Goal: Task Accomplishment & Management: Manage account settings

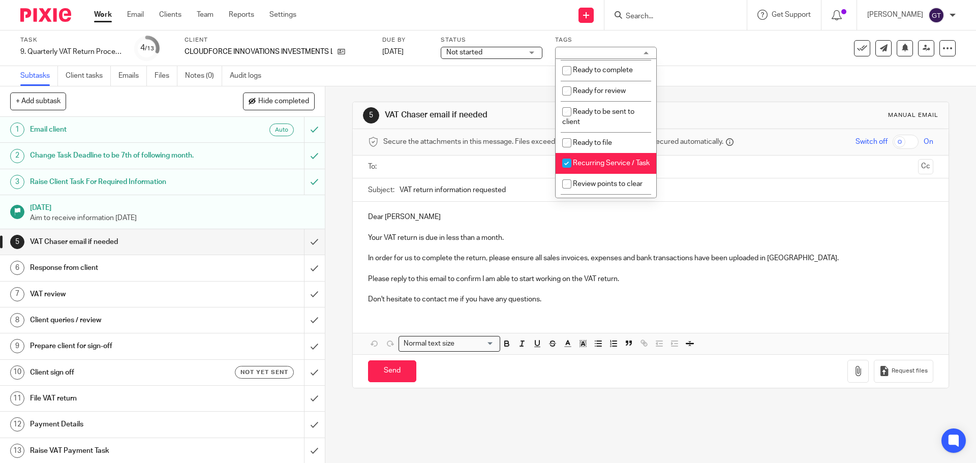
scroll to position [364, 0]
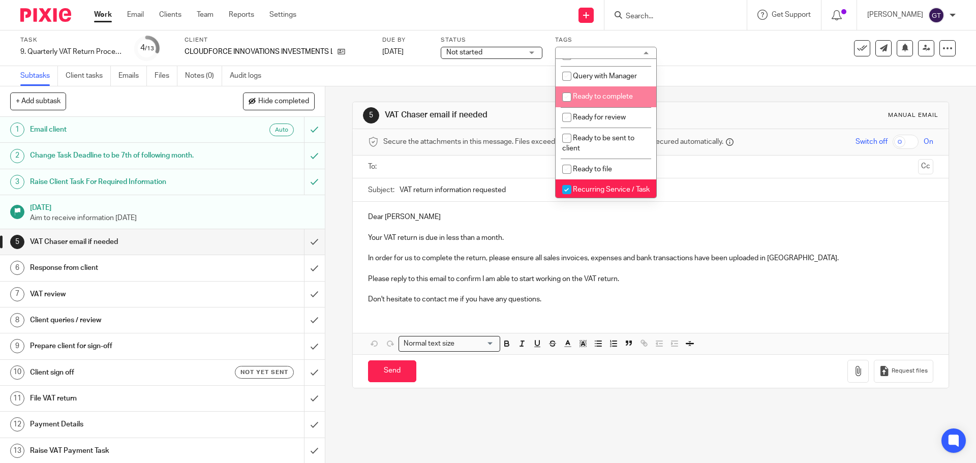
click at [630, 107] on li "Ready to complete" at bounding box center [606, 96] width 101 height 21
checkbox input "true"
click at [448, 68] on div "Subtasks Client tasks Emails Files Notes (0) Audit logs" at bounding box center [488, 76] width 976 height 20
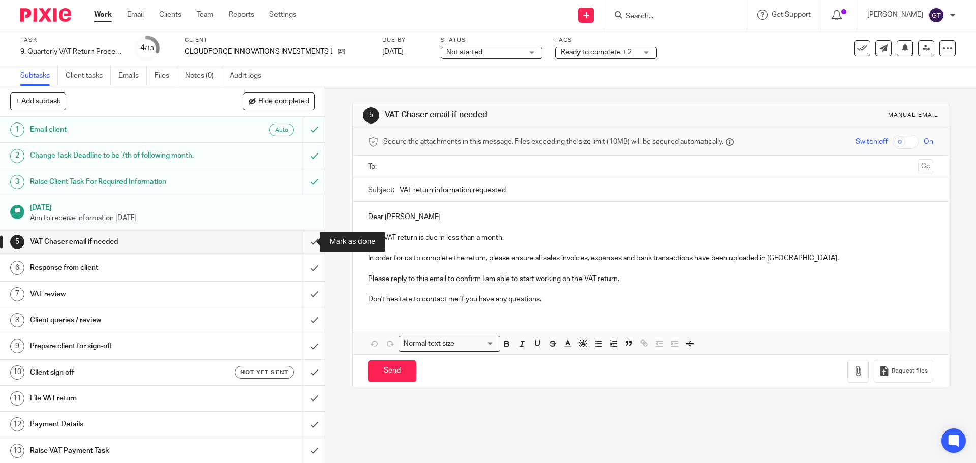
click at [303, 243] on input "submit" at bounding box center [162, 241] width 325 height 25
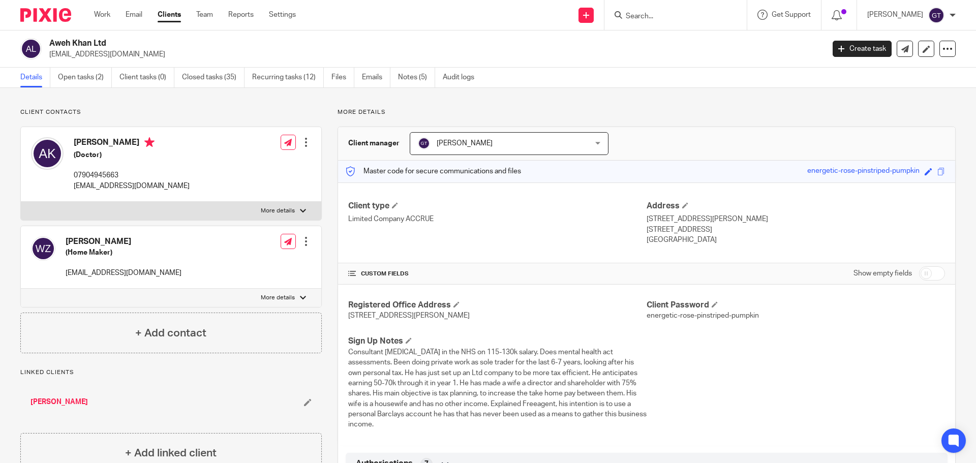
click at [674, 16] on input "Search" at bounding box center [671, 16] width 92 height 9
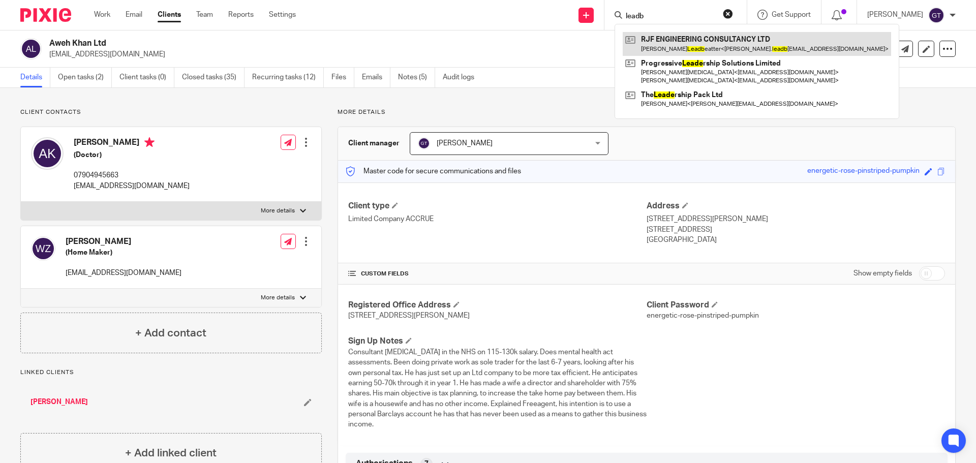
type input "leadb"
click at [679, 40] on link at bounding box center [757, 43] width 268 height 23
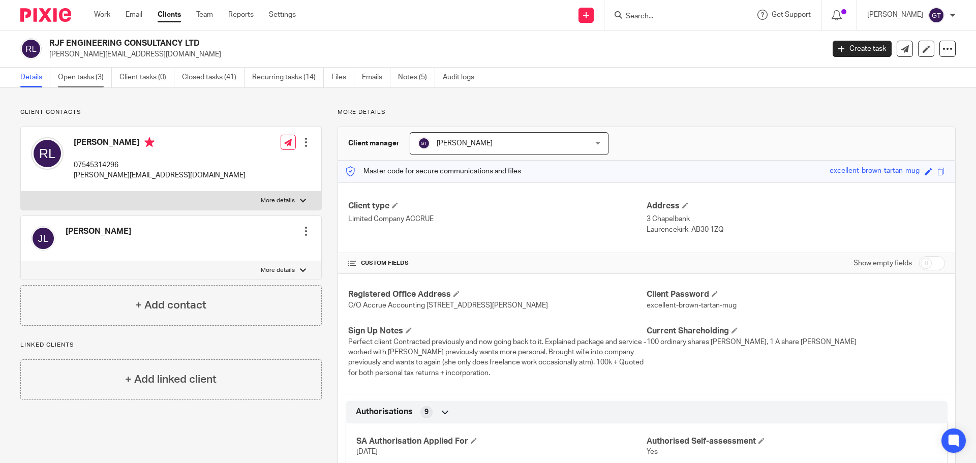
click at [86, 82] on link "Open tasks (3)" at bounding box center [85, 78] width 54 height 20
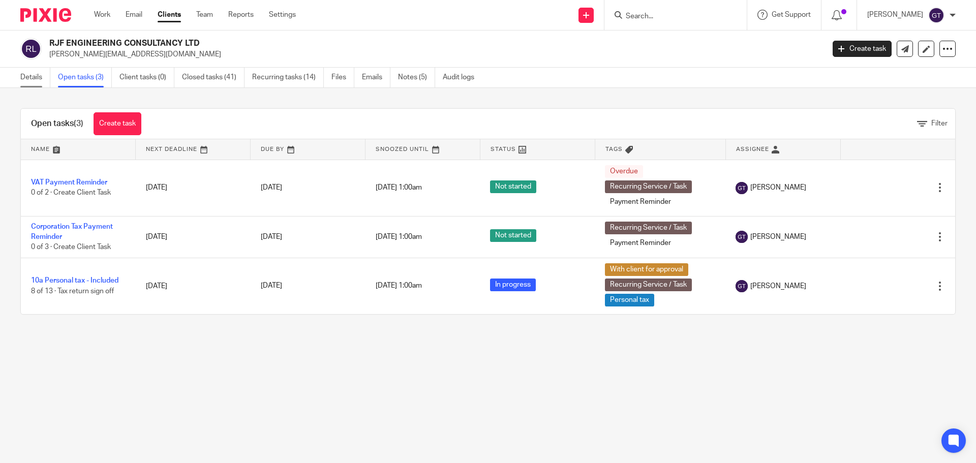
click at [42, 75] on link "Details" at bounding box center [35, 78] width 30 height 20
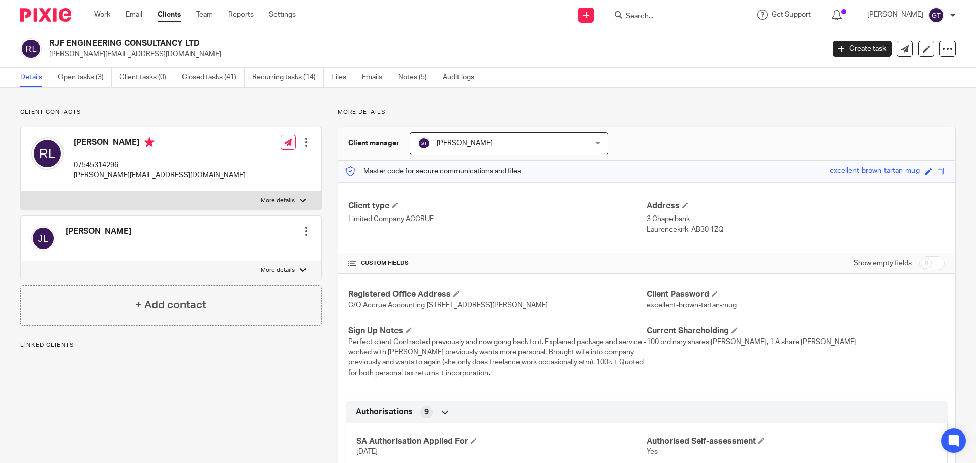
click at [260, 264] on label "More details" at bounding box center [171, 270] width 300 height 18
click at [21, 261] on input "More details" at bounding box center [20, 261] width 1 height 1
checkbox input "true"
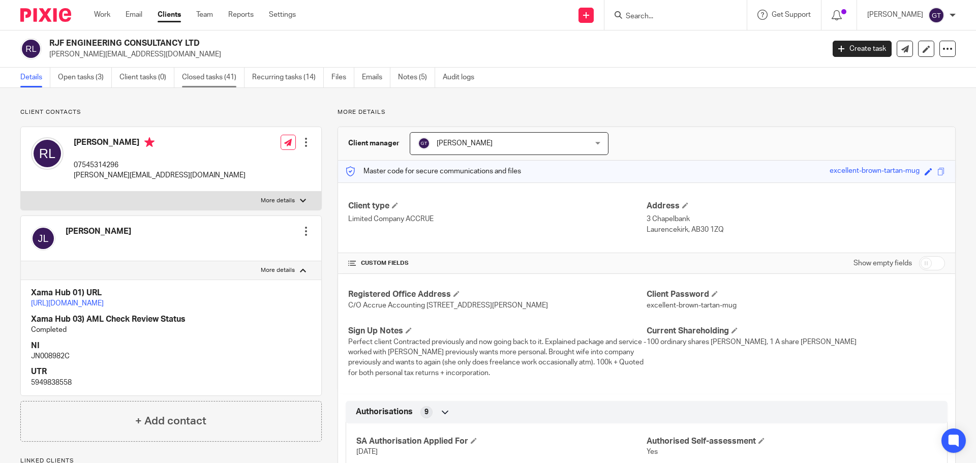
click at [210, 80] on link "Closed tasks (41)" at bounding box center [213, 78] width 63 height 20
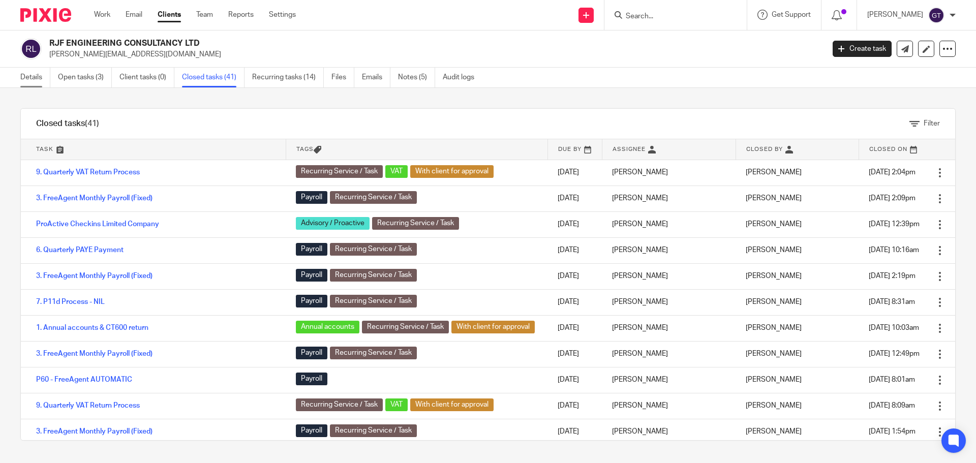
click at [40, 72] on link "Details" at bounding box center [35, 78] width 30 height 20
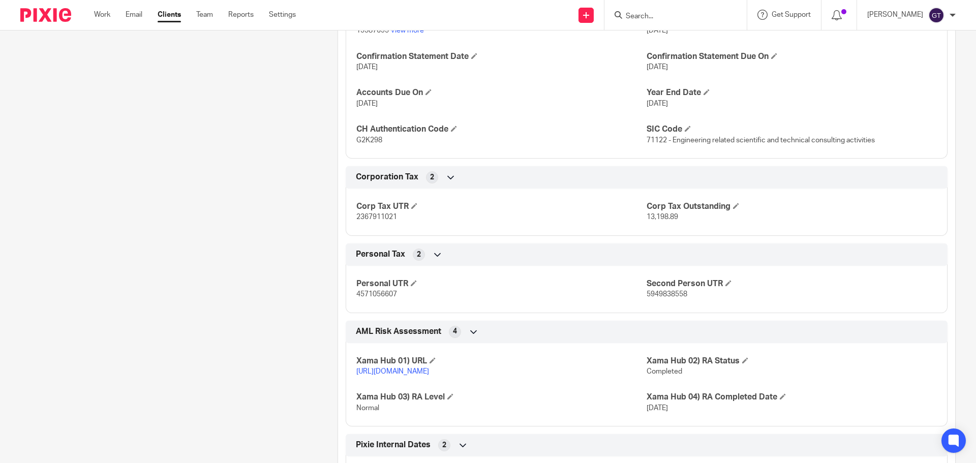
scroll to position [1169, 0]
drag, startPoint x: 641, startPoint y: 305, endPoint x: 688, endPoint y: 304, distance: 47.3
click at [688, 304] on div "Personal UTR 4571056607 Second Person UTR 5949838558" at bounding box center [647, 284] width 602 height 55
click at [669, 297] on span "5949838558" at bounding box center [667, 293] width 41 height 7
drag, startPoint x: 643, startPoint y: 304, endPoint x: 683, endPoint y: 303, distance: 40.7
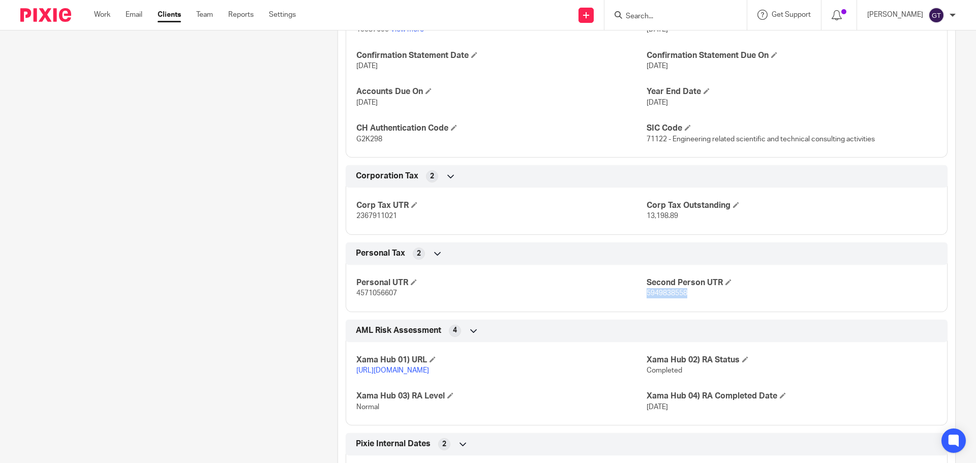
click at [683, 298] on p "5949838558" at bounding box center [792, 293] width 290 height 10
copy span "5949838558"
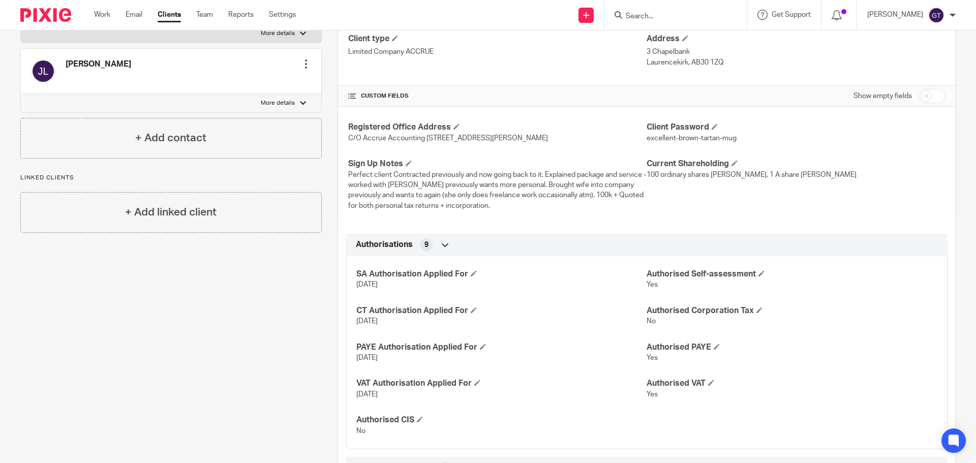
scroll to position [123, 0]
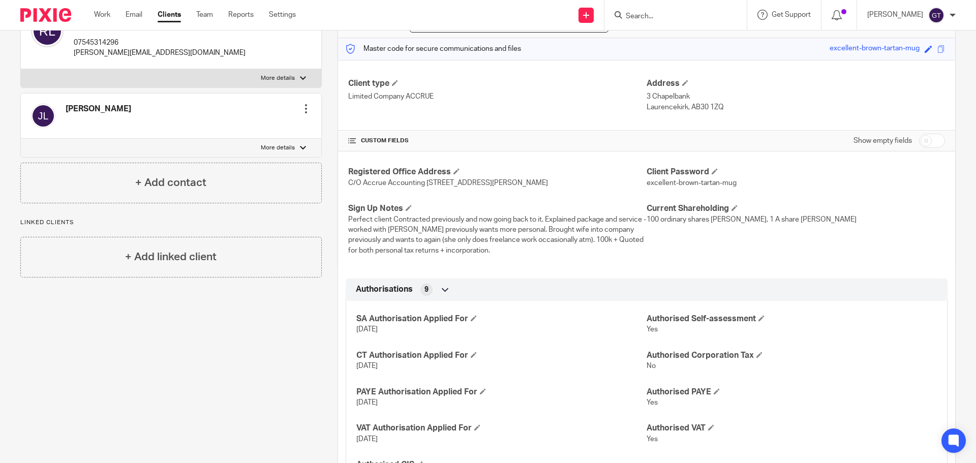
click at [291, 142] on label "More details" at bounding box center [171, 148] width 300 height 18
click at [21, 139] on input "More details" at bounding box center [20, 138] width 1 height 1
checkbox input "true"
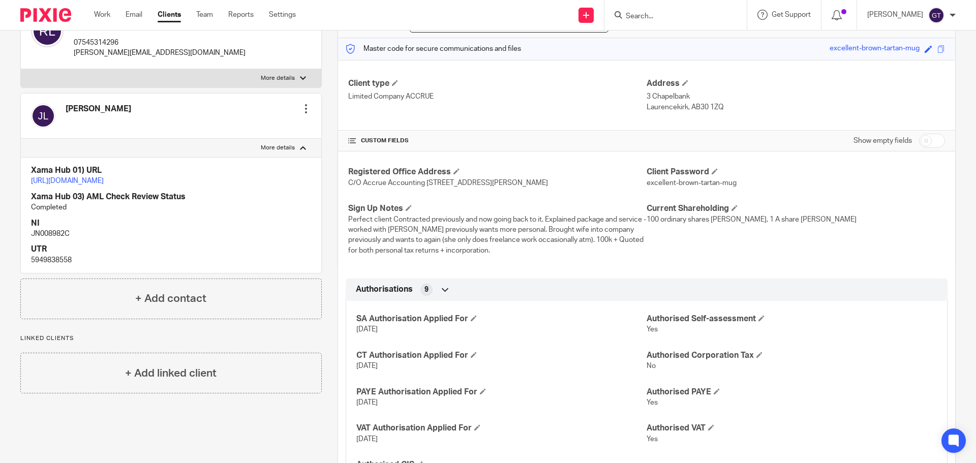
click at [303, 103] on div "Edit contact Create client from contact Export data Make primary CC in auto ema…" at bounding box center [306, 109] width 10 height 20
click at [303, 107] on div at bounding box center [306, 109] width 10 height 10
click at [243, 131] on link "Edit contact" at bounding box center [257, 131] width 97 height 15
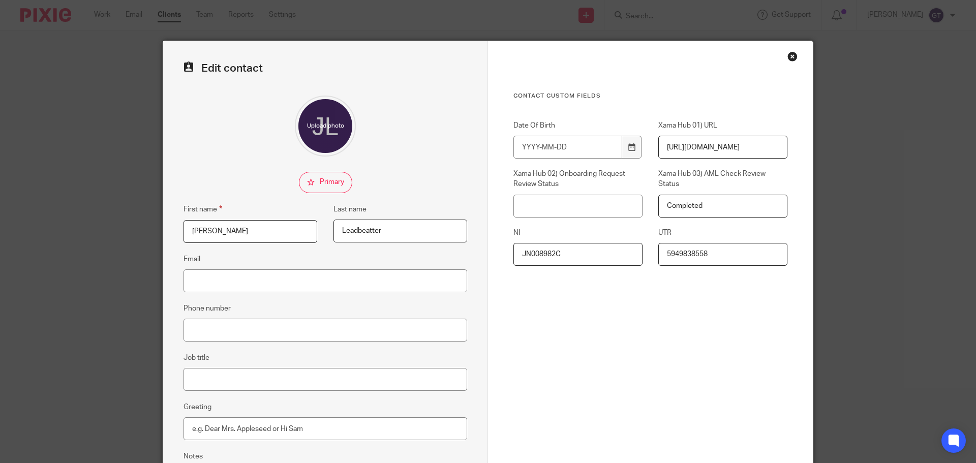
click at [788, 57] on div "Close this dialog window" at bounding box center [792, 56] width 10 height 10
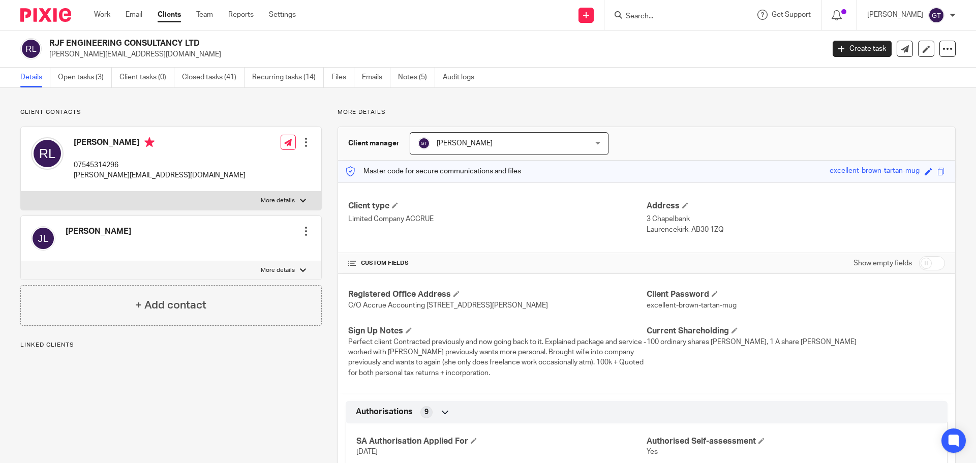
click at [655, 18] on input "Search" at bounding box center [671, 16] width 92 height 9
type input "o"
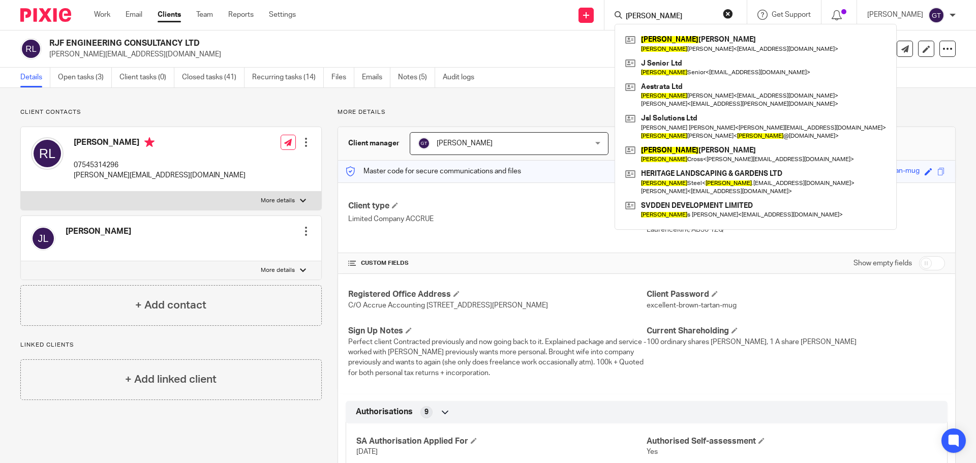
type input "[PERSON_NAME]"
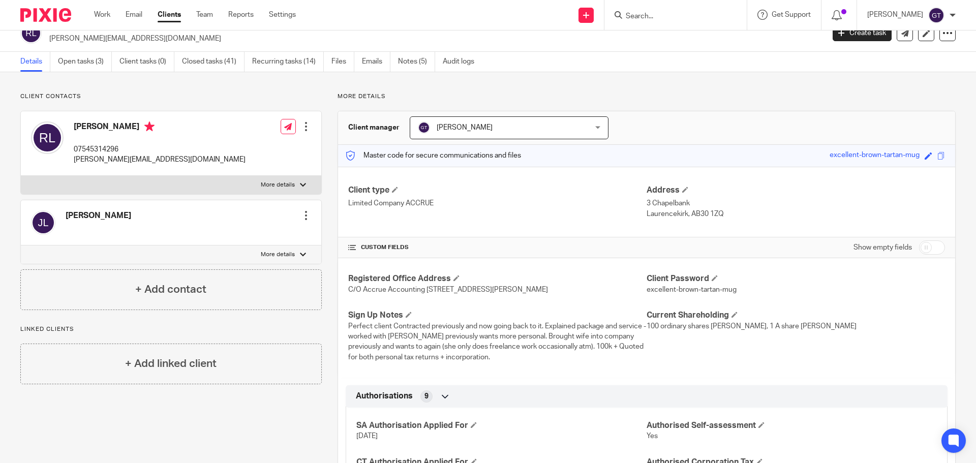
scroll to position [11, 0]
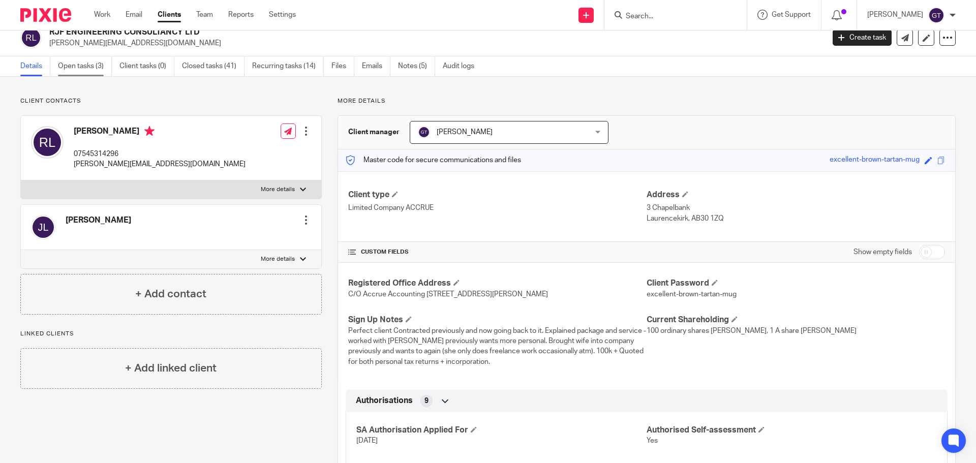
click at [96, 71] on link "Open tasks (3)" at bounding box center [85, 66] width 54 height 20
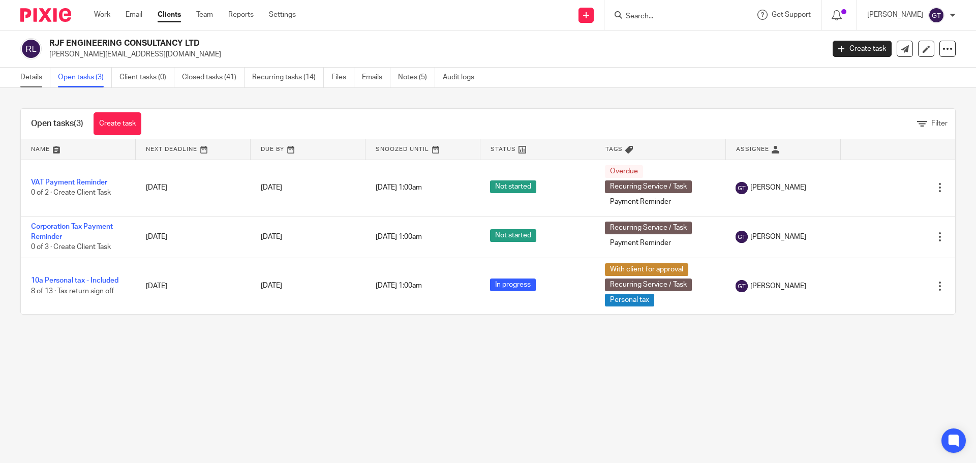
click at [42, 77] on link "Details" at bounding box center [35, 78] width 30 height 20
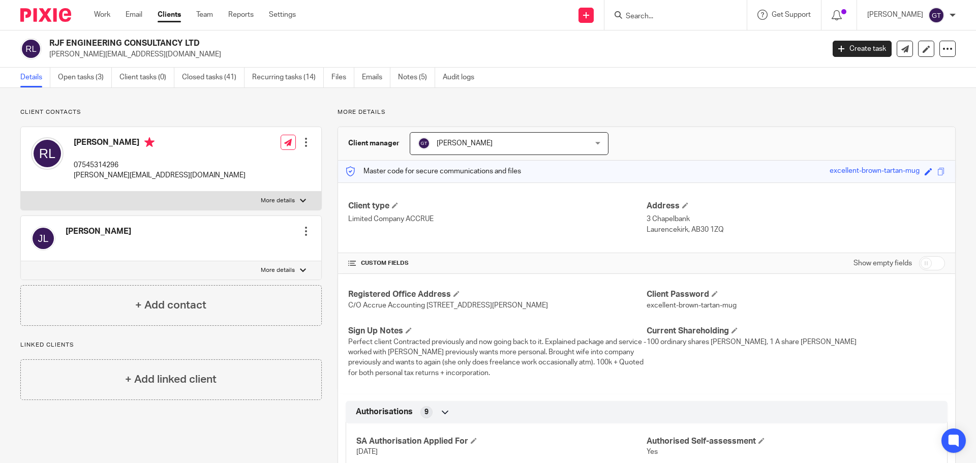
click at [261, 269] on p "More details" at bounding box center [278, 270] width 34 height 8
click at [21, 261] on input "More details" at bounding box center [20, 261] width 1 height 1
checkbox input "true"
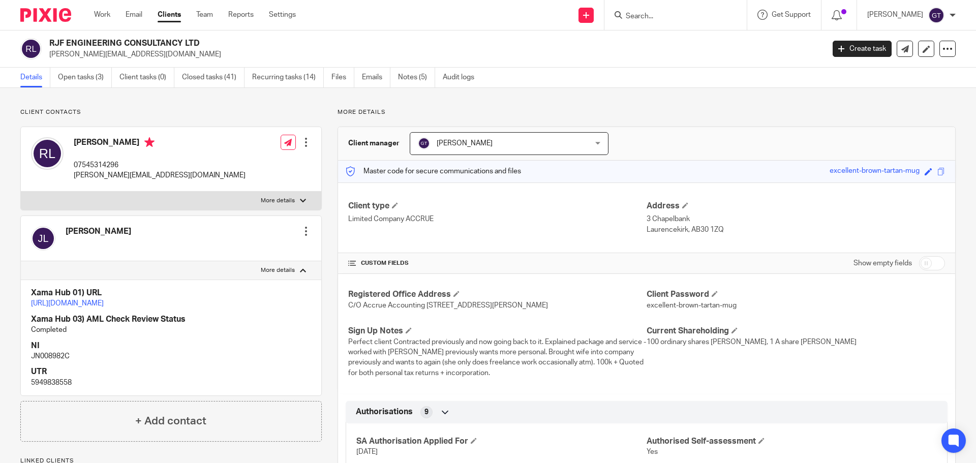
drag, startPoint x: 106, startPoint y: 308, endPoint x: 96, endPoint y: 303, distance: 10.7
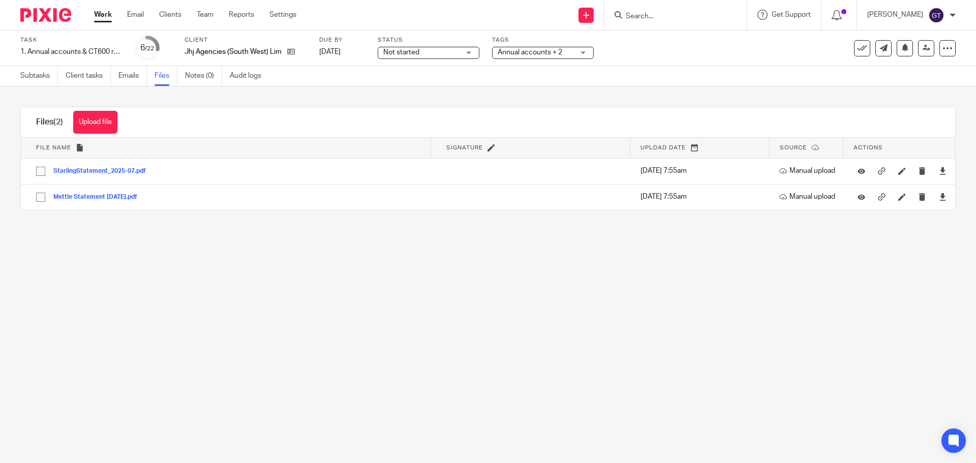
click at [677, 20] on input "Search" at bounding box center [671, 16] width 92 height 9
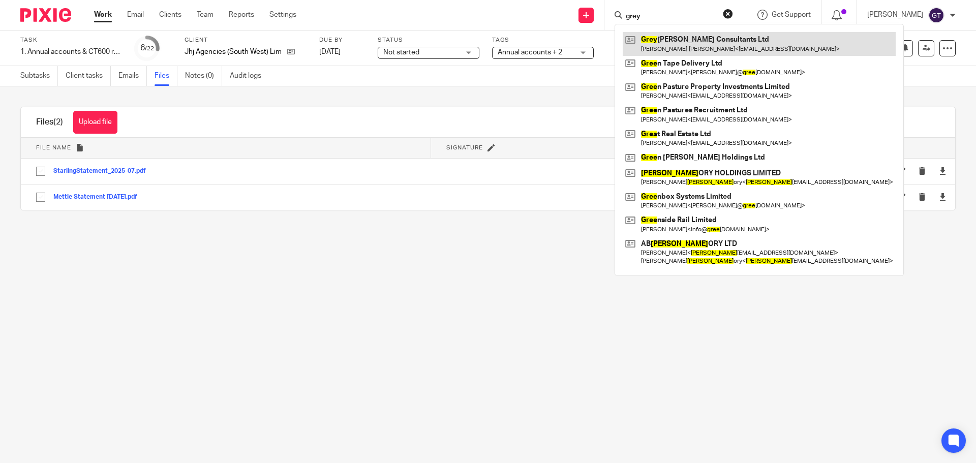
type input "grey"
click at [695, 41] on link at bounding box center [759, 43] width 273 height 23
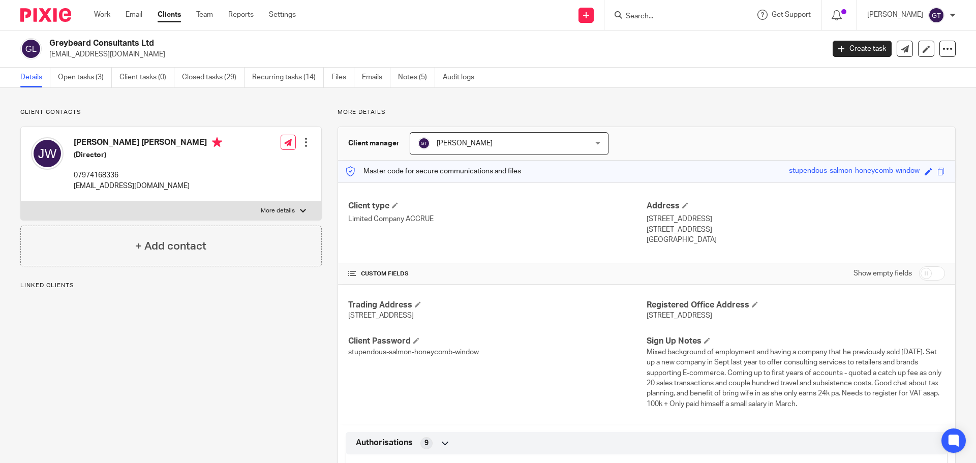
scroll to position [813, 0]
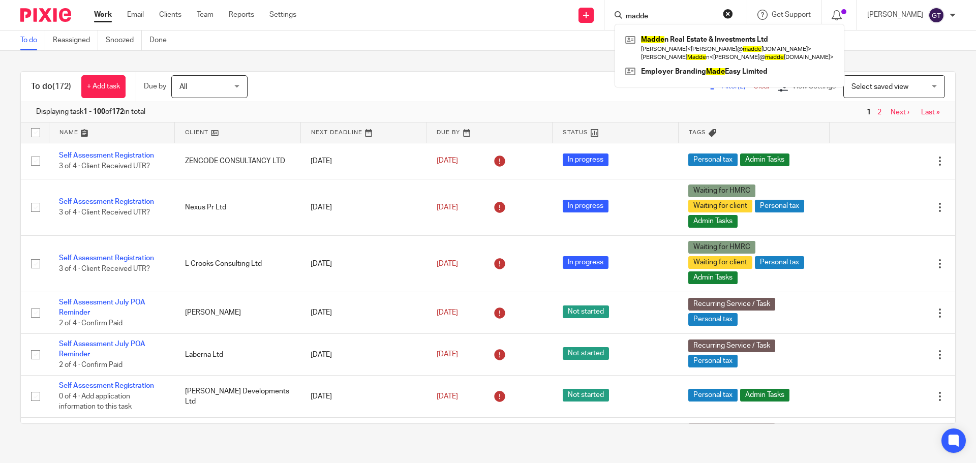
type input "madde"
click at [671, 42] on link at bounding box center [730, 48] width 214 height 32
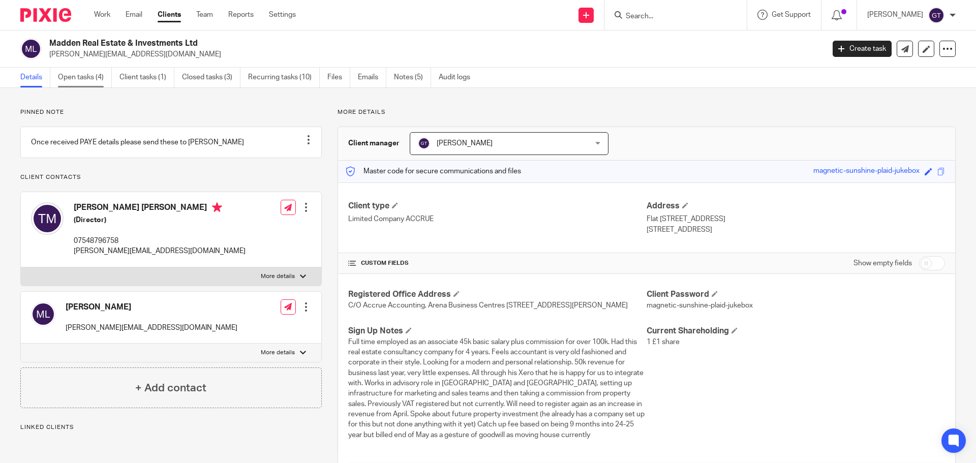
click at [100, 78] on link "Open tasks (4)" at bounding box center [85, 78] width 54 height 20
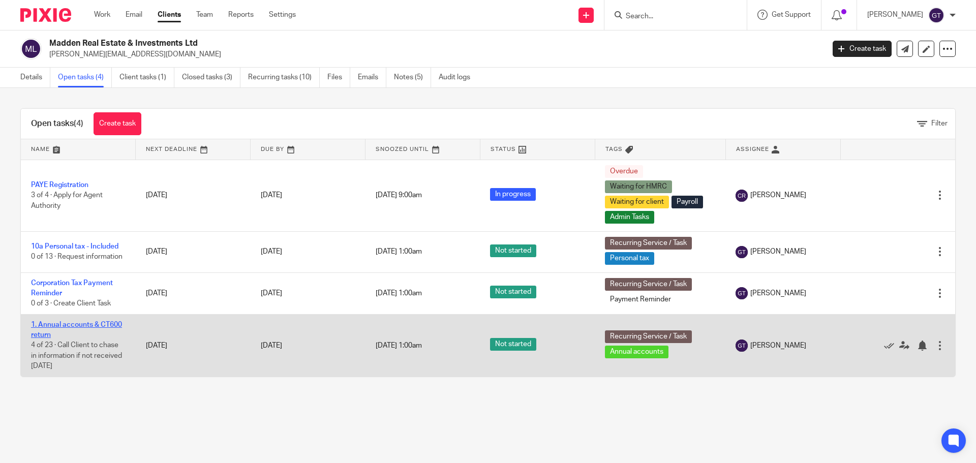
click at [75, 321] on link "1. Annual accounts & CT600 return" at bounding box center [76, 329] width 91 height 17
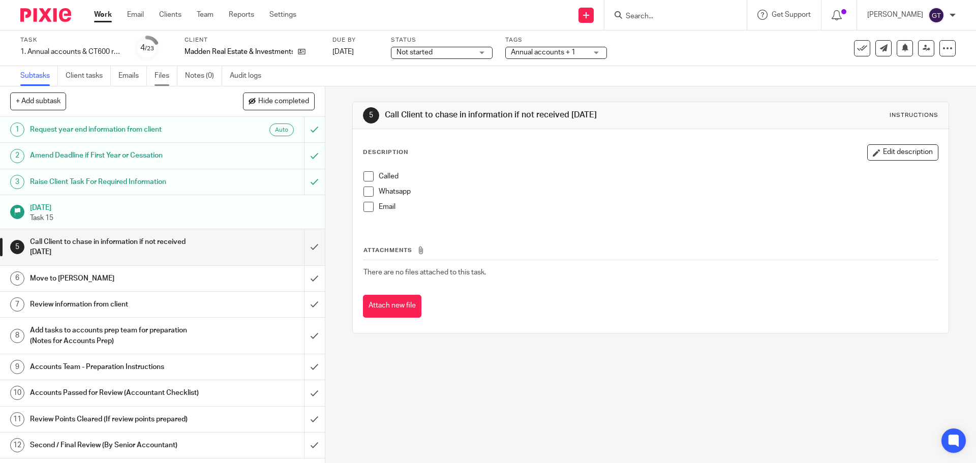
drag, startPoint x: 164, startPoint y: 75, endPoint x: 157, endPoint y: 81, distance: 8.7
click at [164, 75] on link "Files" at bounding box center [166, 76] width 23 height 20
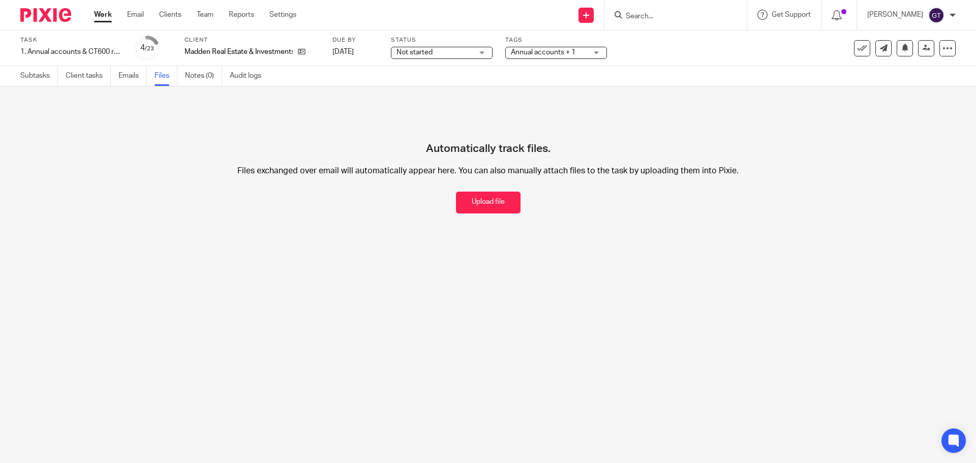
click at [485, 203] on button "Upload file" at bounding box center [488, 203] width 65 height 22
